Goal: Book appointment/travel/reservation

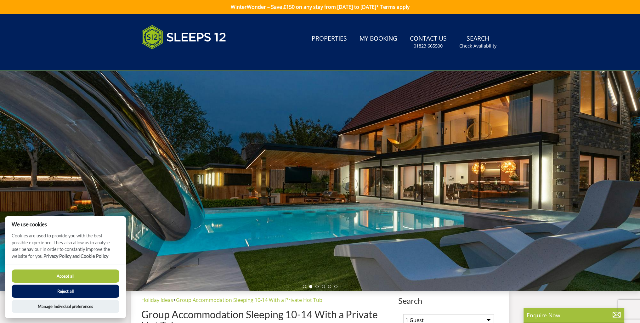
click at [102, 290] on button "Reject all" at bounding box center [66, 291] width 108 height 13
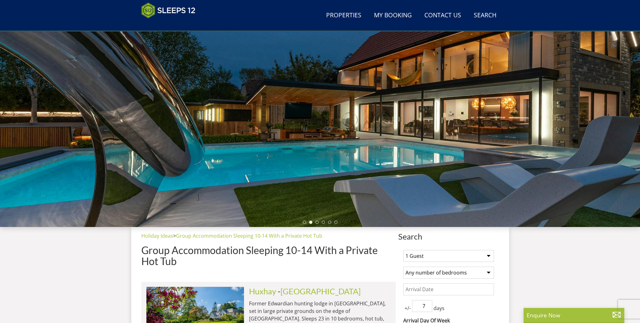
scroll to position [69, 0]
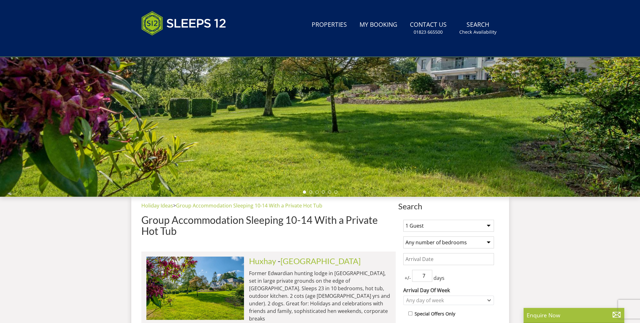
select select "10"
click at [404, 220] on select "1 Guest 2 Guests 3 Guests 4 Guests 5 Guests 6 Guests 7 Guests 8 Guests 9 Guests…" at bounding box center [449, 226] width 91 height 12
click at [445, 243] on select "Any number of bedrooms 4 Bedrooms 5 Bedrooms 6 Bedrooms 7 Bedrooms 8 Bedrooms 9…" at bounding box center [449, 243] width 91 height 12
select select "5"
click at [404, 237] on select "Any number of bedrooms 4 Bedrooms 5 Bedrooms 6 Bedrooms 7 Bedrooms 8 Bedrooms 9…" at bounding box center [449, 243] width 91 height 12
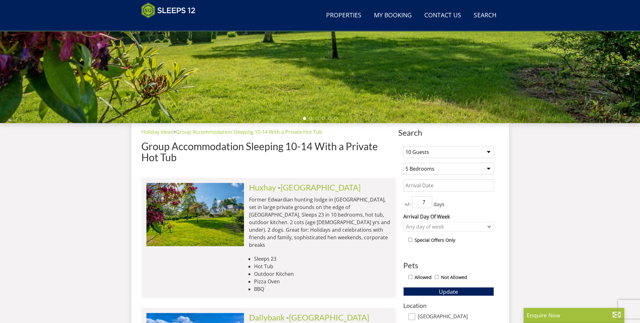
scroll to position [158, 0]
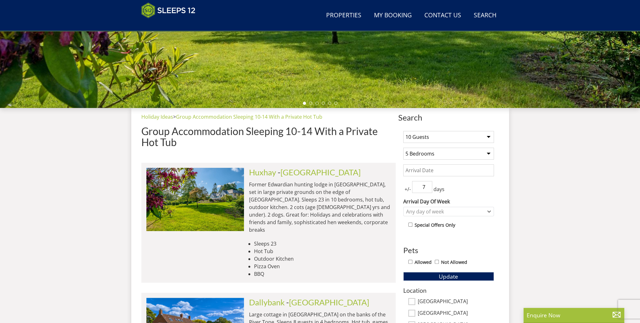
click at [411, 263] on div "Allowed Not Allowed" at bounding box center [452, 262] width 86 height 9
click at [426, 210] on div "Any day of week" at bounding box center [446, 211] width 82 height 7
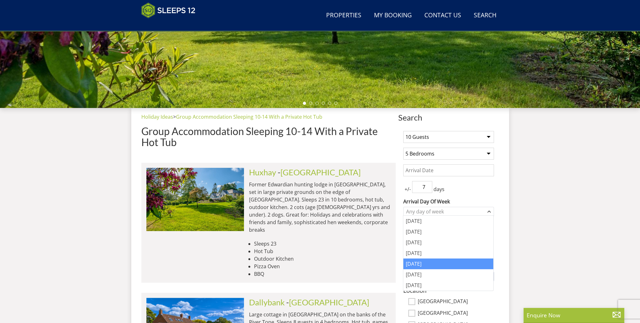
click at [416, 263] on div "[DATE]" at bounding box center [449, 264] width 90 height 11
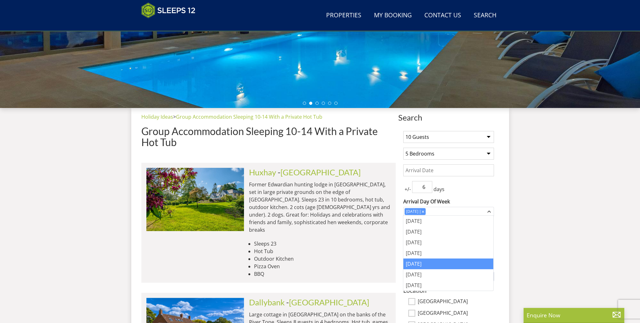
click at [428, 188] on input "6" at bounding box center [422, 187] width 20 height 12
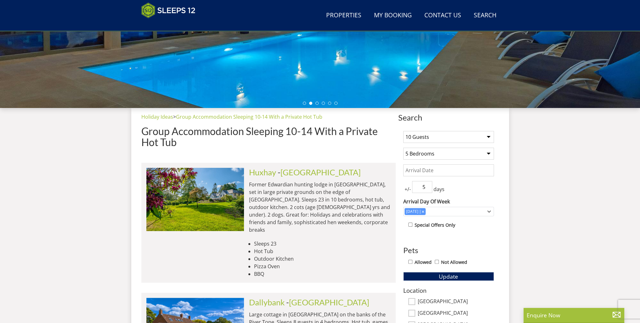
click at [428, 188] on input "5" at bounding box center [422, 187] width 20 height 12
click at [428, 188] on input "4" at bounding box center [422, 187] width 20 height 12
type input "3"
click at [428, 188] on input "3" at bounding box center [422, 187] width 20 height 12
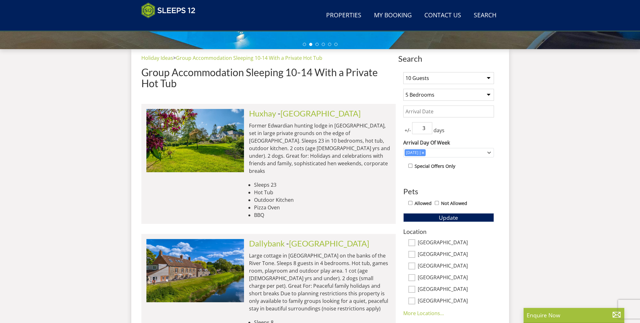
scroll to position [221, 0]
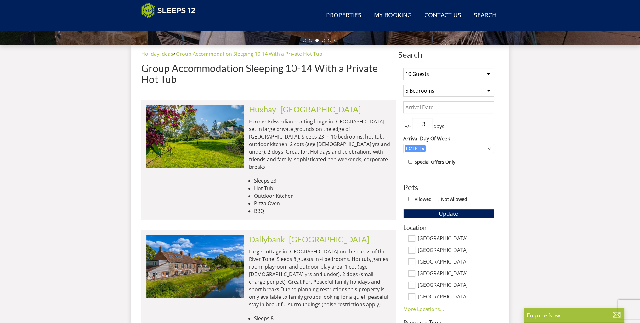
click at [438, 109] on input "Date" at bounding box center [449, 107] width 91 height 12
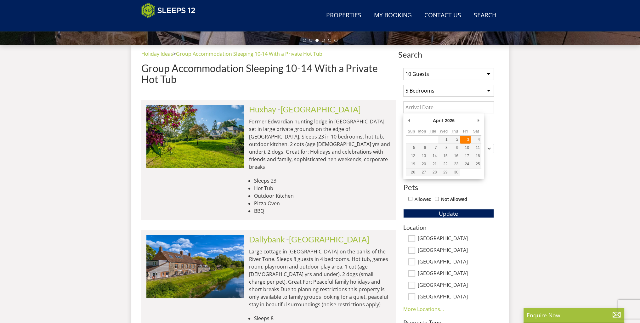
type input "[DATE]"
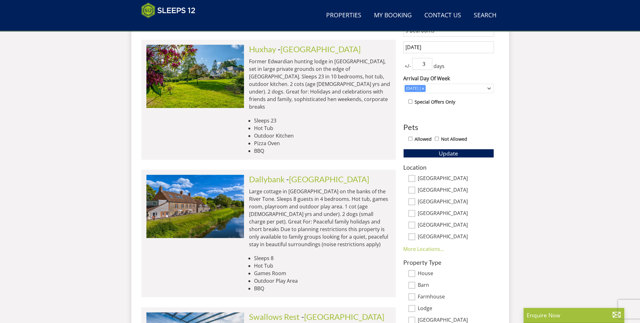
scroll to position [284, 0]
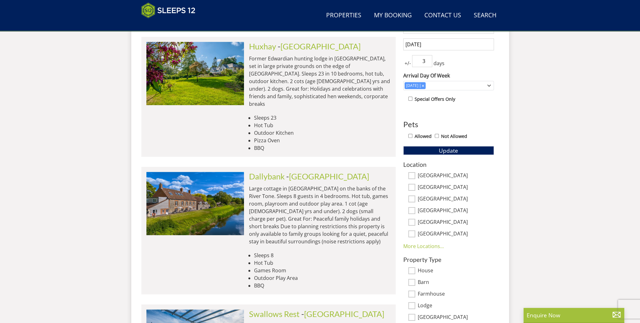
click at [412, 134] on input "Allowed" at bounding box center [411, 136] width 4 height 4
checkbox input "true"
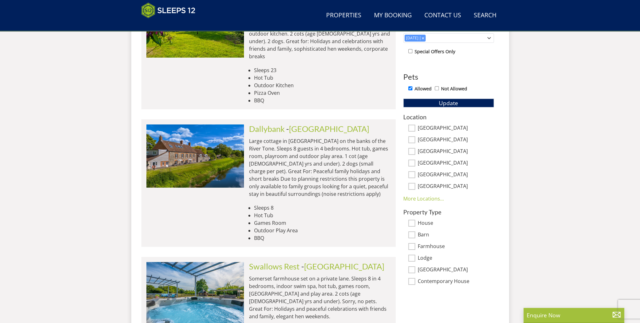
scroll to position [347, 0]
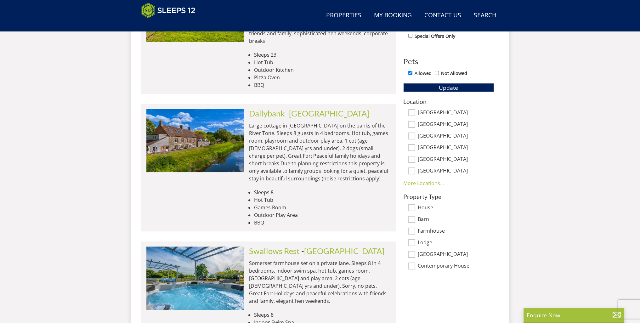
click at [411, 110] on input "[GEOGRAPHIC_DATA]" at bounding box center [412, 112] width 7 height 7
checkbox input "true"
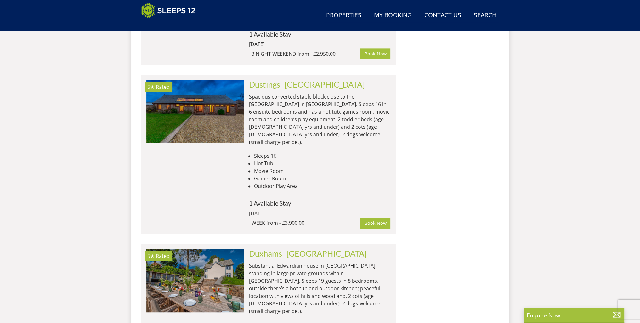
scroll to position [980, 0]
